Goal: Transaction & Acquisition: Obtain resource

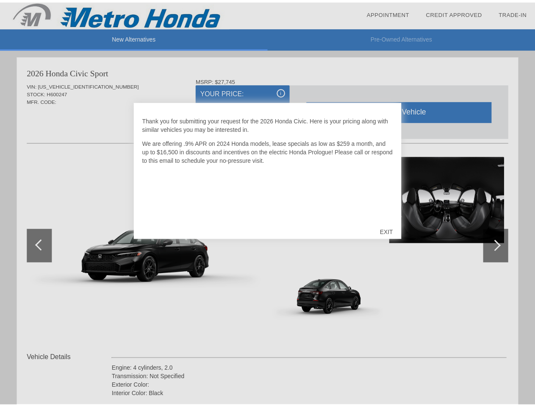
scroll to position [868, 0]
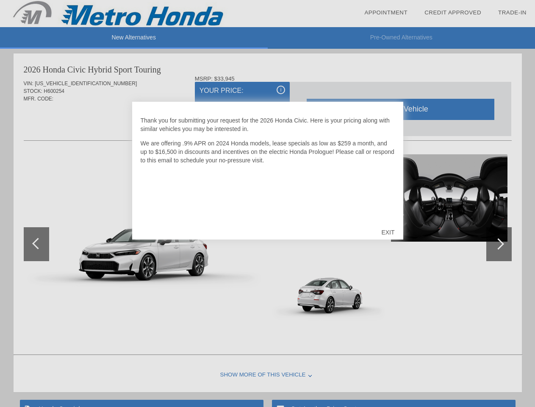
scroll to position [868, 0]
